Goal: Information Seeking & Learning: Learn about a topic

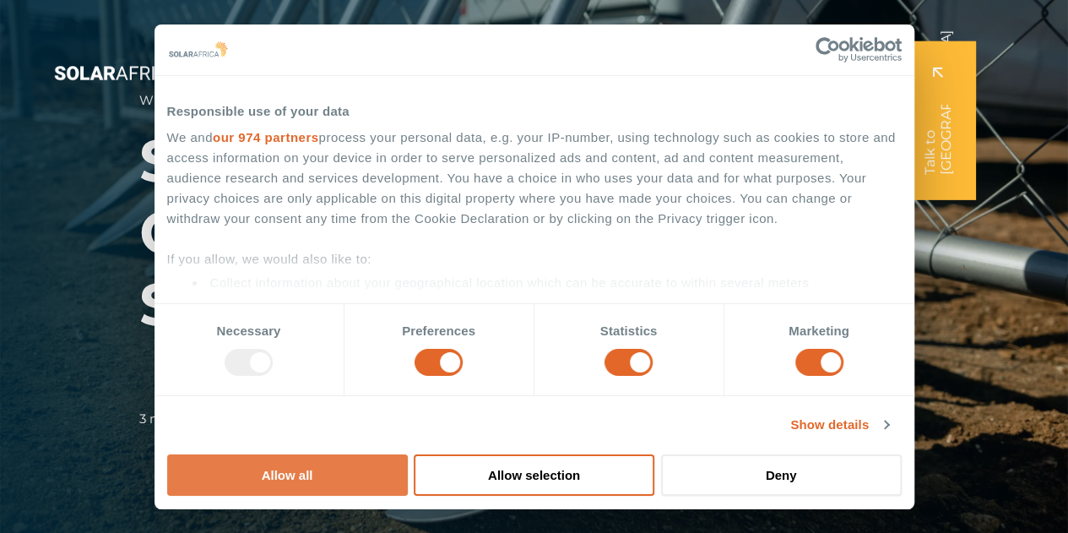
click at [408, 454] on button "Allow all" at bounding box center [287, 474] width 241 height 41
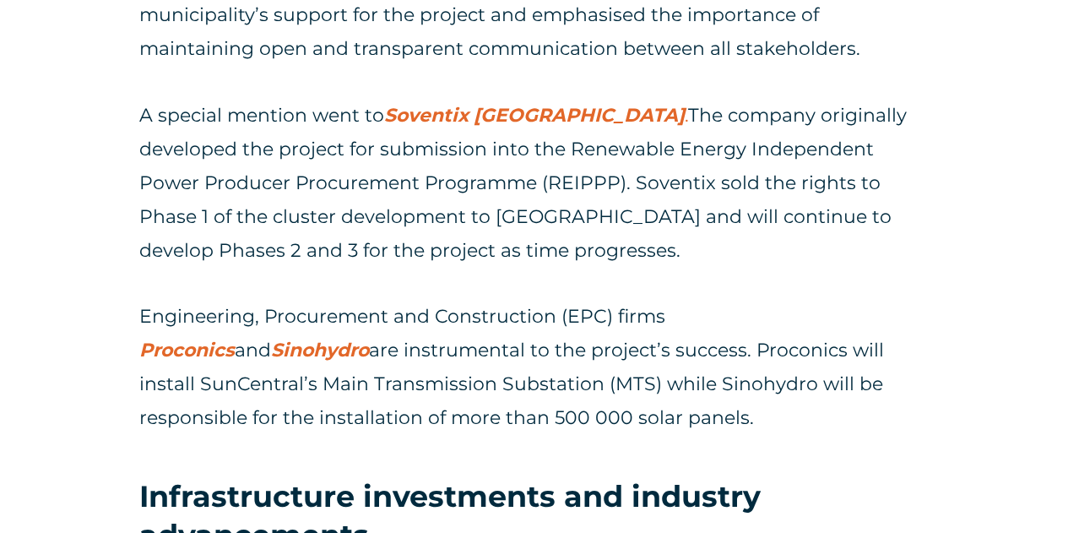
scroll to position [2246, 0]
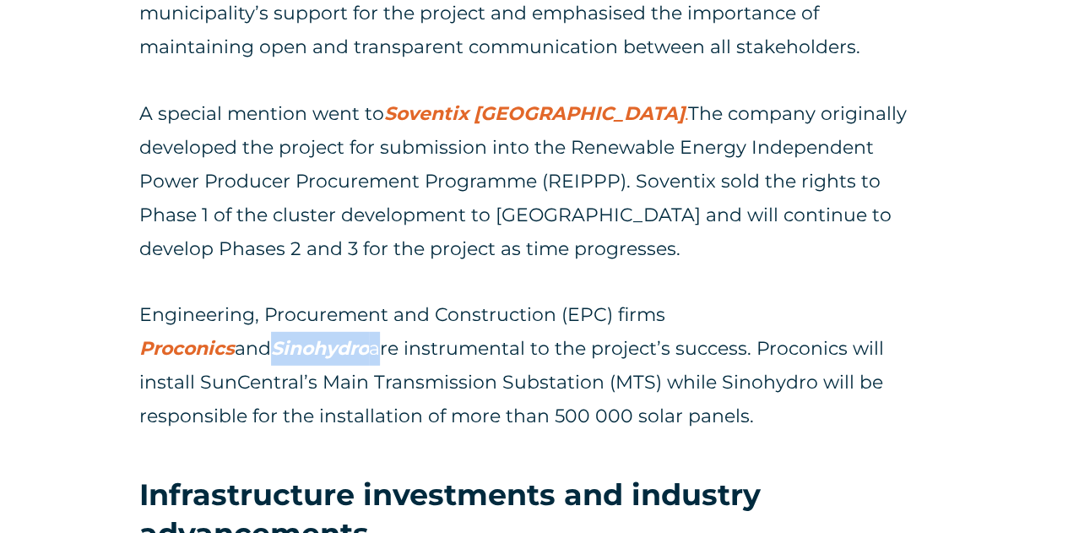
drag, startPoint x: 383, startPoint y: 348, endPoint x: 284, endPoint y: 353, distance: 99.8
click at [284, 353] on p "Engineering, Procurement and Construction (EPC) firms Proconics and Sinohydro a…" at bounding box center [533, 365] width 789 height 135
copy p "Sinohydro"
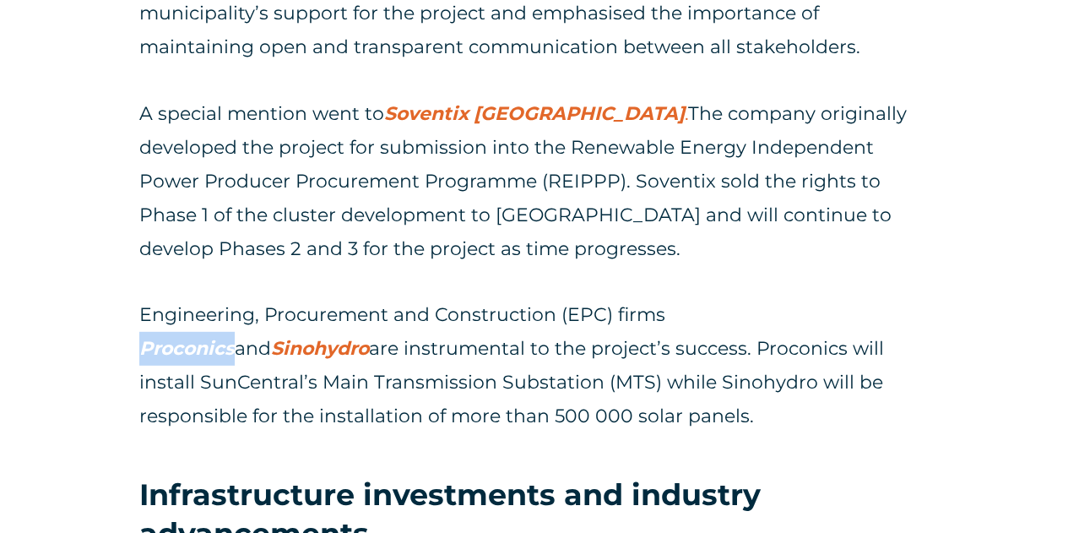
drag, startPoint x: 123, startPoint y: 355, endPoint x: 176, endPoint y: 0, distance: 358.5
copy link "Proconics"
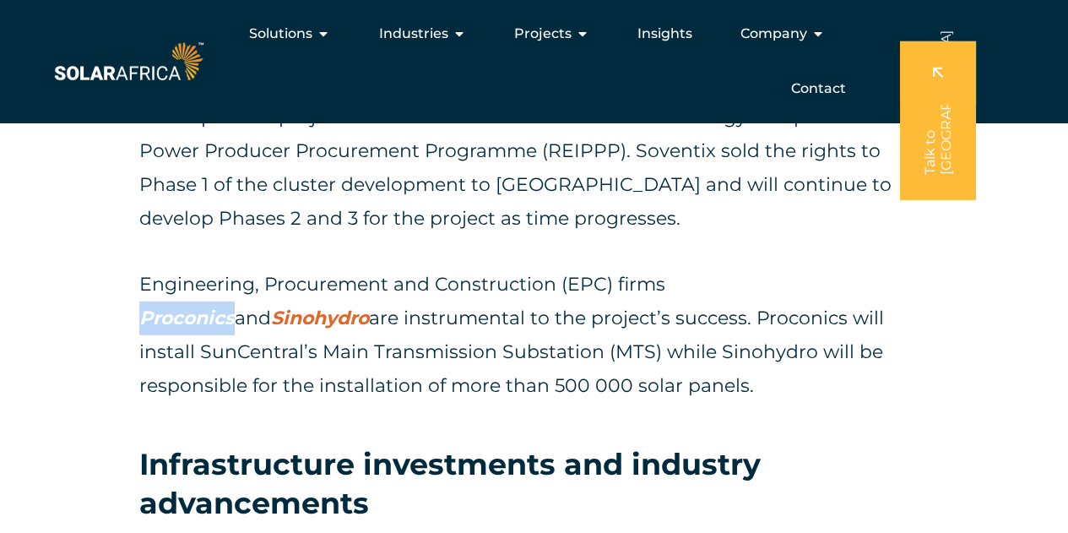
scroll to position [2161, 0]
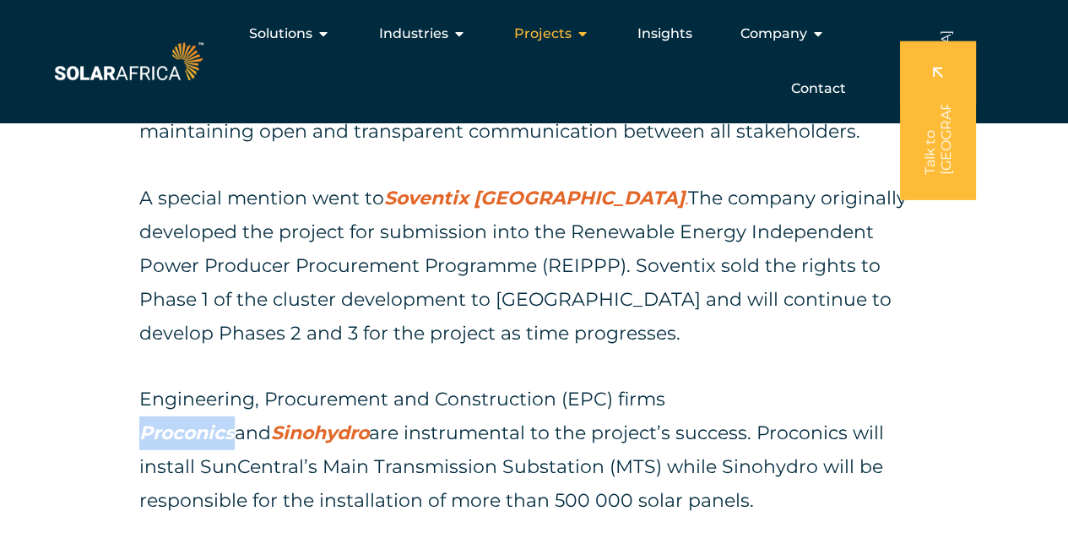
click at [572, 30] on div "Projects Close Projects Open Projects" at bounding box center [551, 34] width 102 height 34
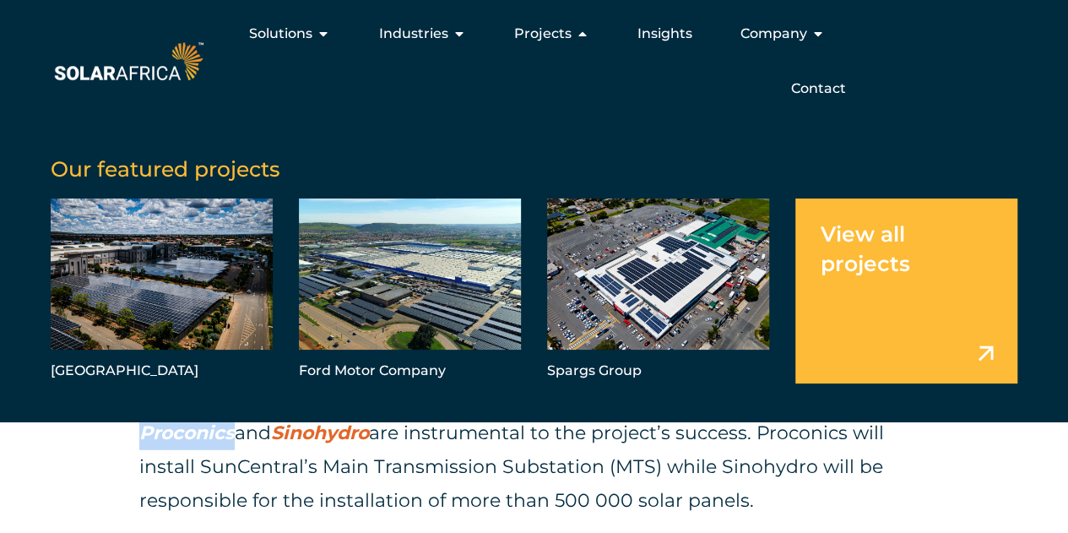
click at [990, 347] on link "Menu" at bounding box center [906, 290] width 222 height 185
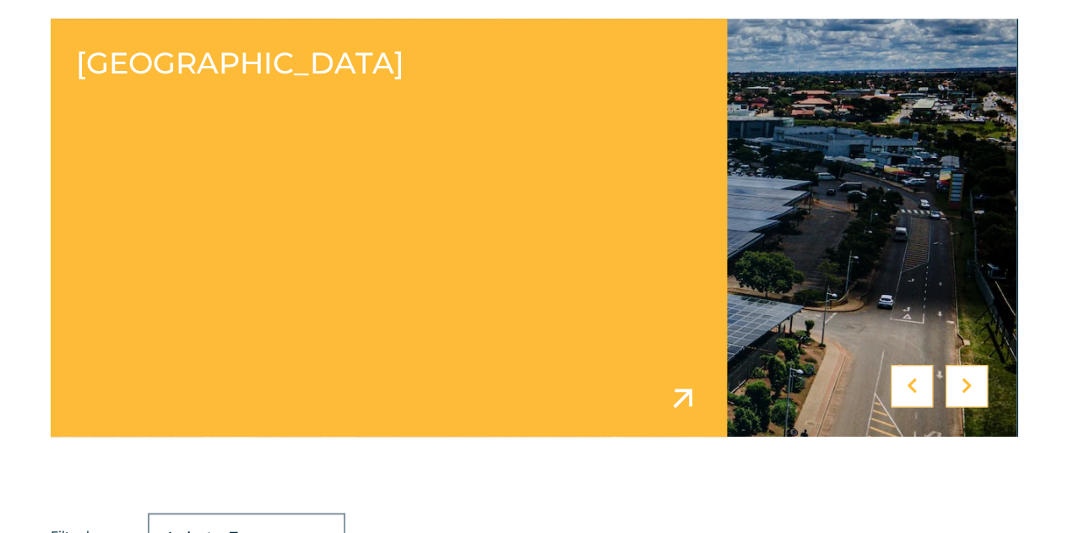
scroll to position [1013, 0]
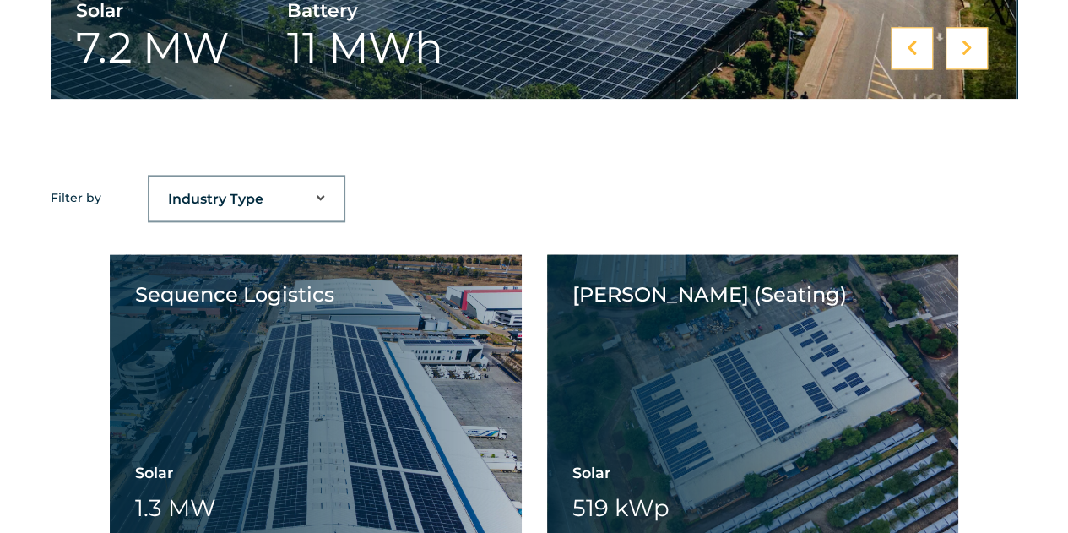
click at [317, 202] on select "Industry Type Agriculture Automotive Corporate Parks FMCG Food Processing Hospi…" at bounding box center [246, 199] width 194 height 34
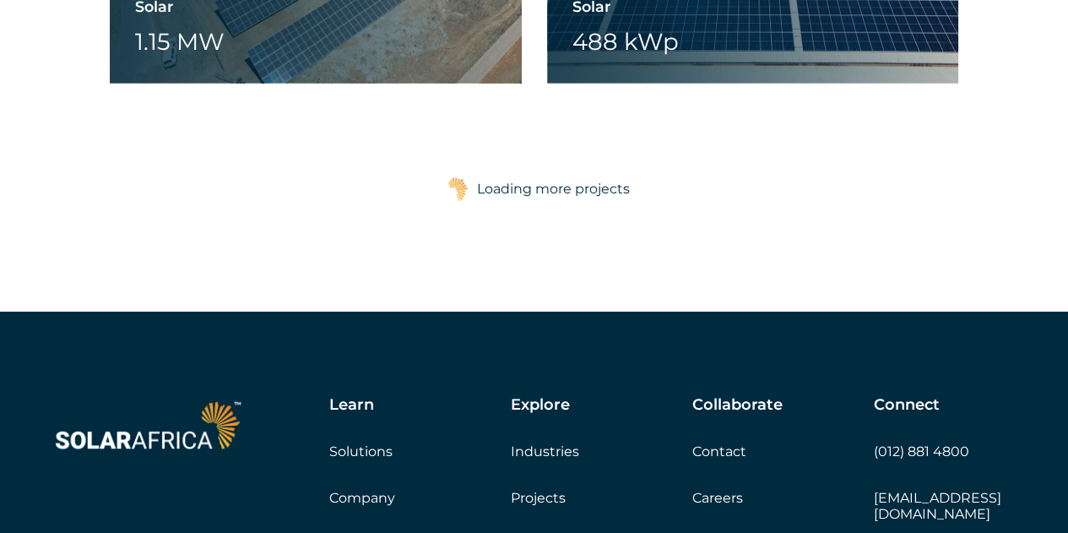
scroll to position [2871, 0]
